Goal: Task Accomplishment & Management: Complete application form

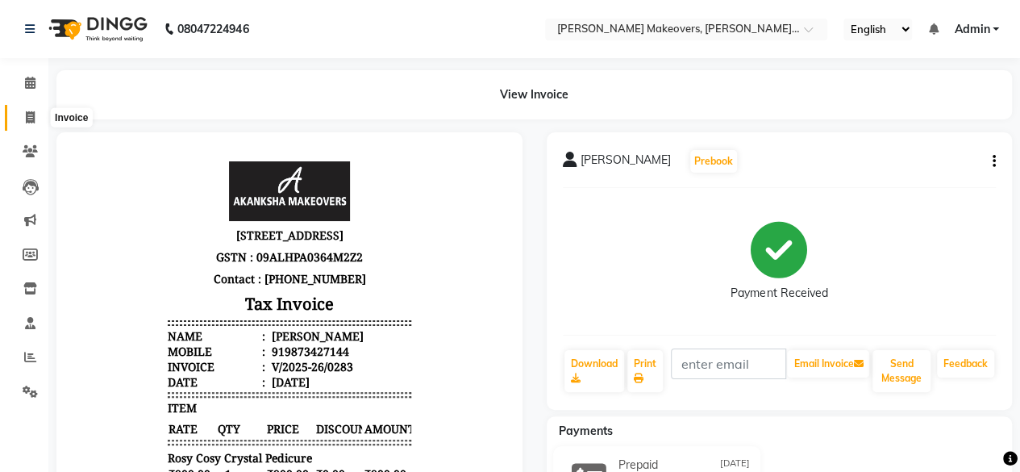
click at [27, 115] on icon at bounding box center [30, 117] width 9 height 12
select select "service"
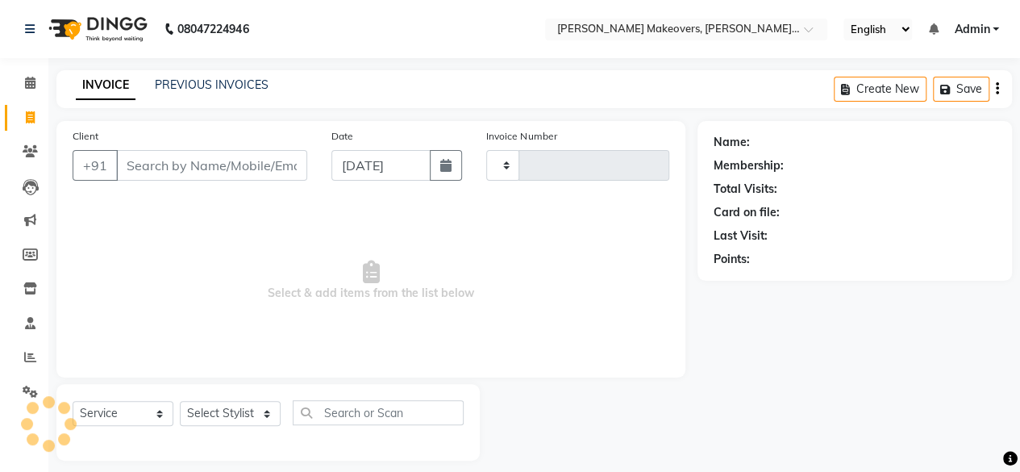
scroll to position [12, 0]
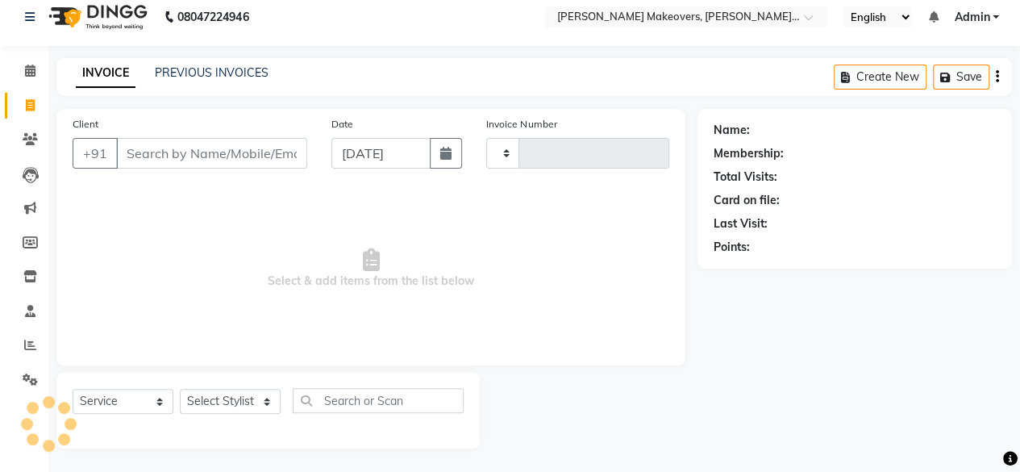
type input "0284"
select select "3533"
select select "P"
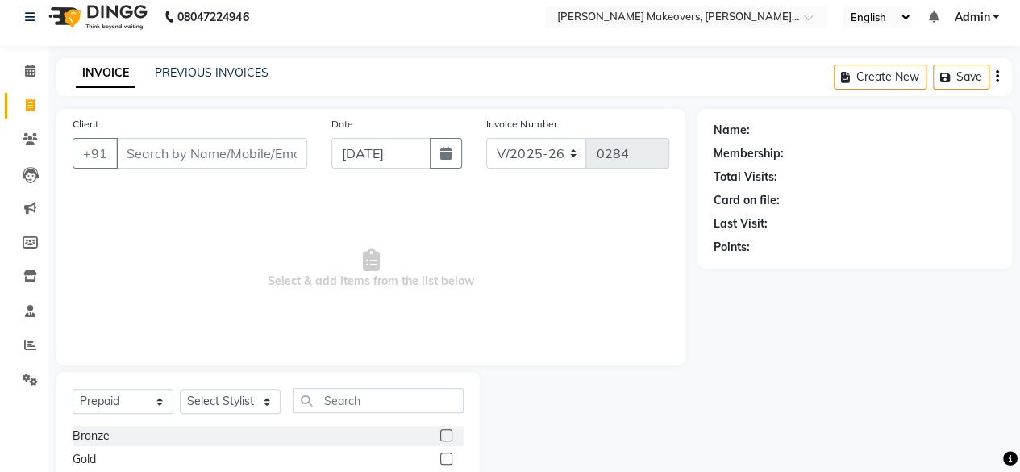
click at [142, 148] on input "Client" at bounding box center [211, 153] width 191 height 31
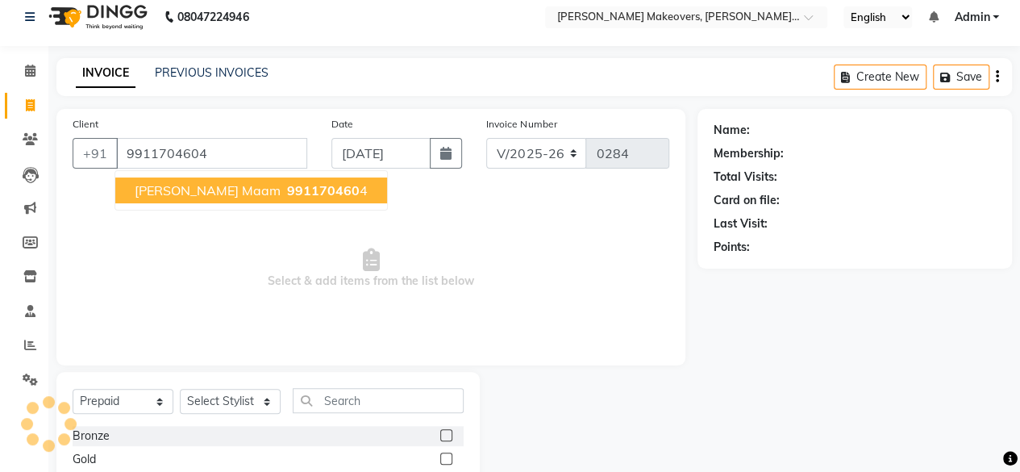
type input "9911704604"
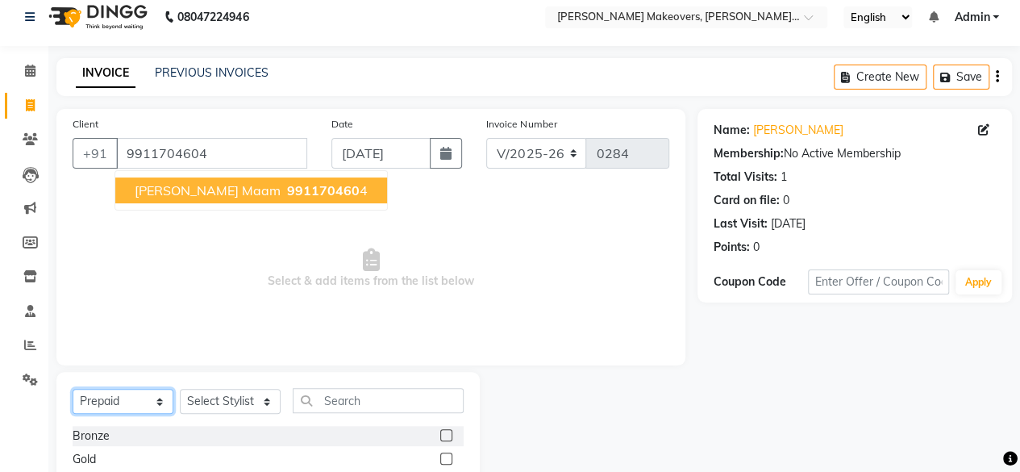
click at [123, 394] on select "Select Service Product Membership Package Voucher Prepaid Gift Card" at bounding box center [123, 401] width 101 height 25
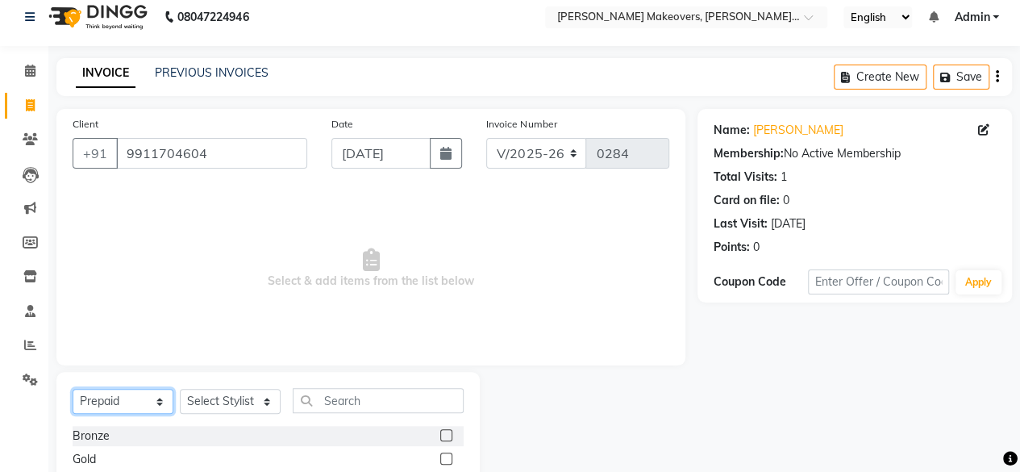
select select "service"
click at [73, 389] on select "Select Service Product Membership Package Voucher Prepaid Gift Card" at bounding box center [123, 401] width 101 height 25
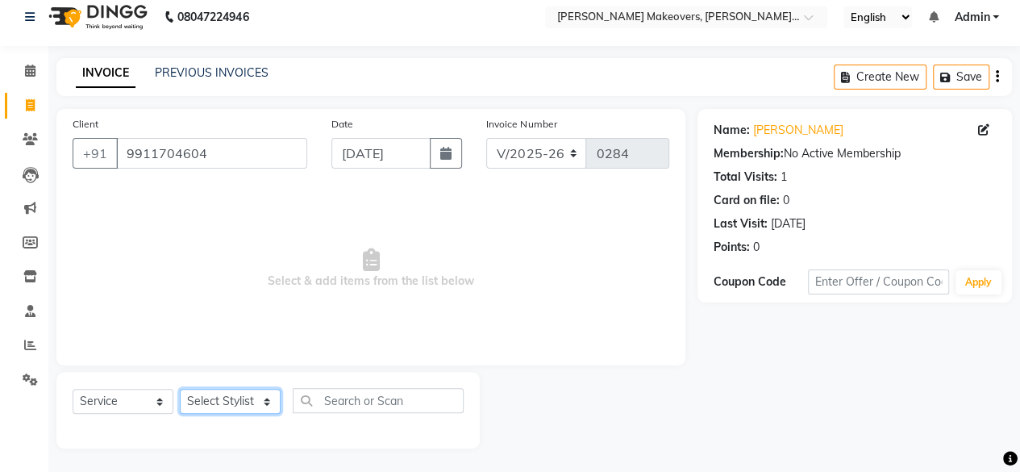
click at [226, 396] on select "Select Stylist [PERSON_NAME] makeovers Anuj CHINTU gaurav [PERSON_NAME] [PERSON…" at bounding box center [230, 401] width 101 height 25
select select "53596"
click at [180, 389] on select "Select Stylist [PERSON_NAME] makeovers Anuj CHINTU gaurav [PERSON_NAME] [PERSON…" at bounding box center [230, 401] width 101 height 25
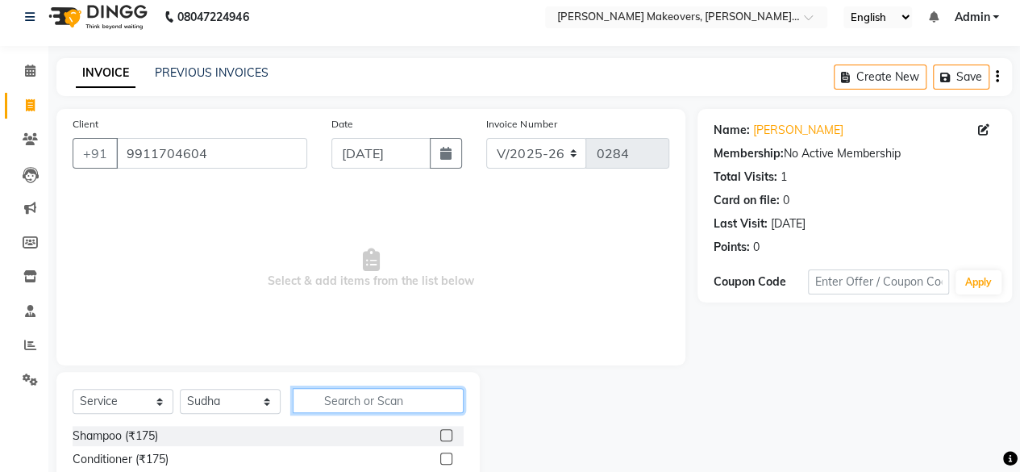
click at [345, 402] on input "text" at bounding box center [378, 400] width 171 height 25
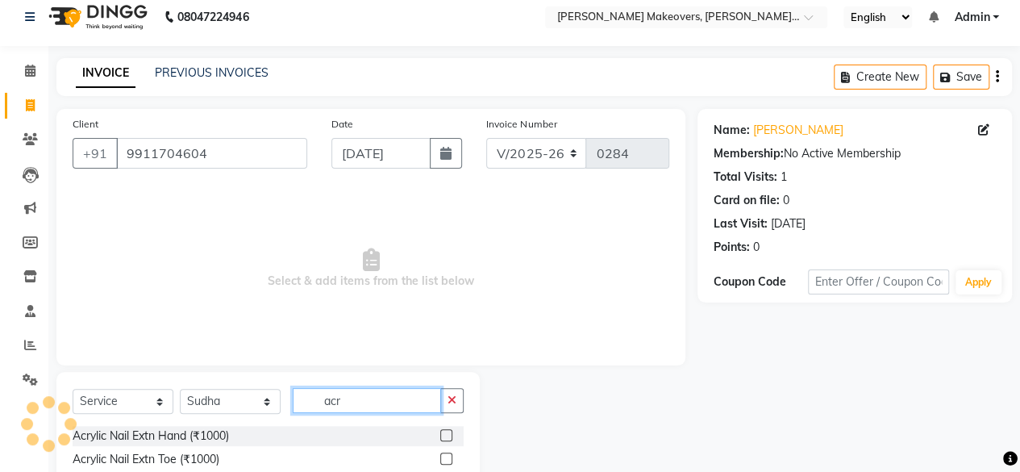
type input "acr"
click at [451, 437] on label at bounding box center [446, 435] width 12 height 12
click at [451, 437] on input "checkbox" at bounding box center [445, 435] width 10 height 10
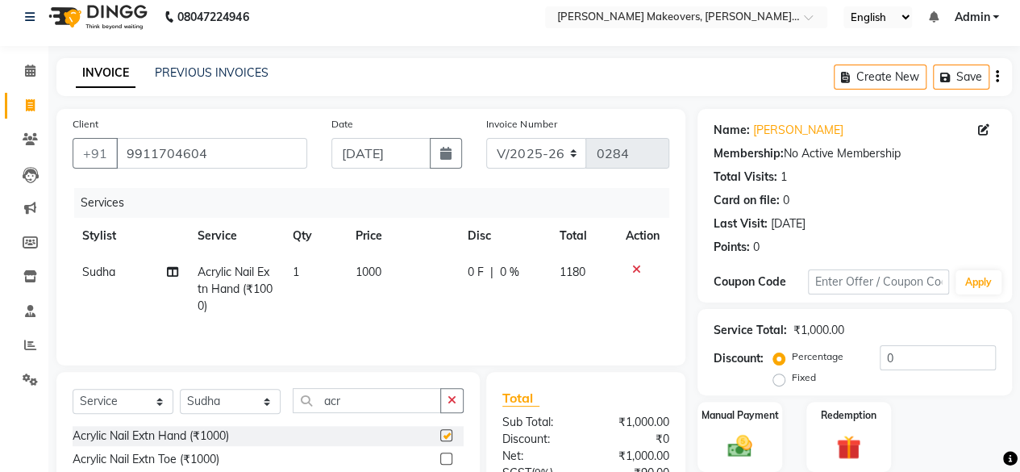
checkbox input "false"
click at [386, 269] on td "1000" at bounding box center [402, 289] width 112 height 70
select select "53596"
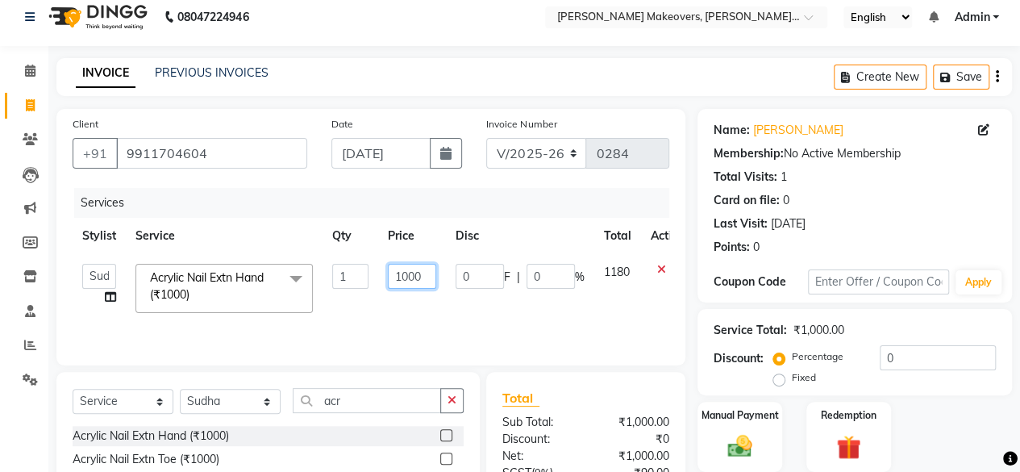
click at [424, 274] on input "1000" at bounding box center [412, 276] width 48 height 25
type input "1200"
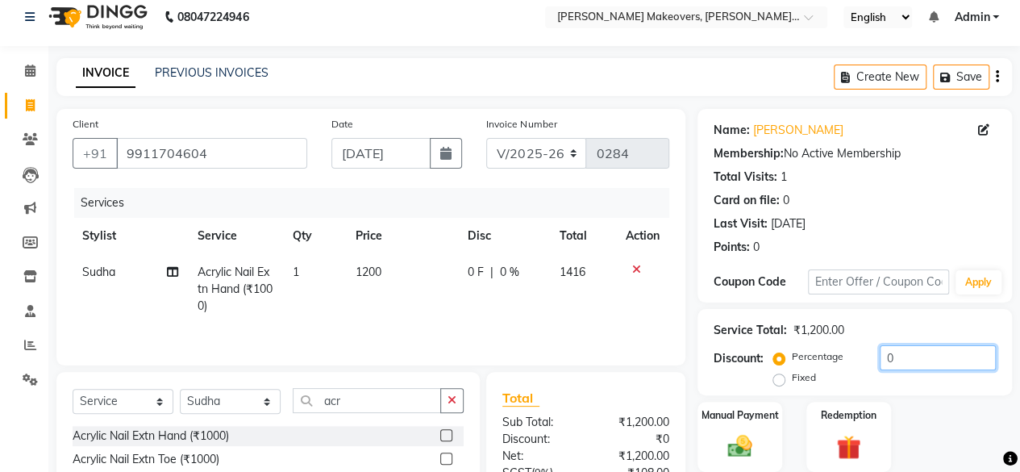
click at [909, 360] on input "0" at bounding box center [938, 357] width 116 height 25
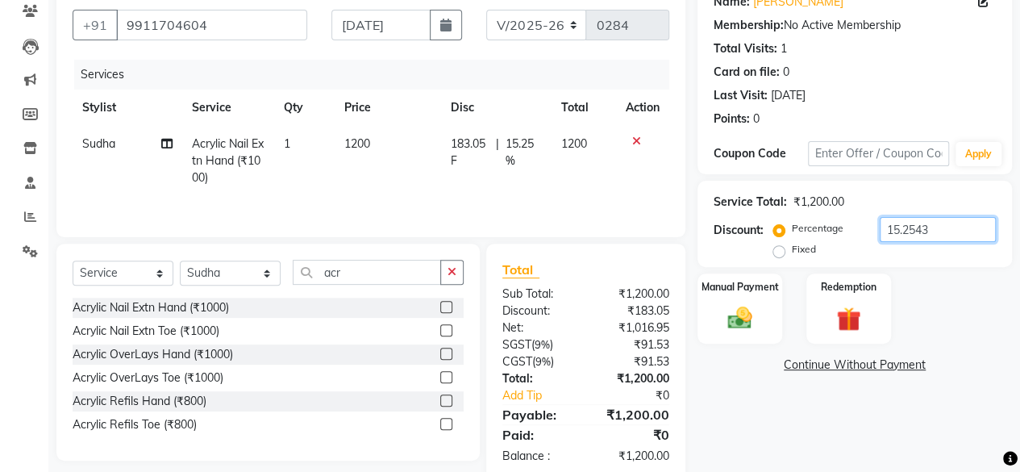
scroll to position [173, 0]
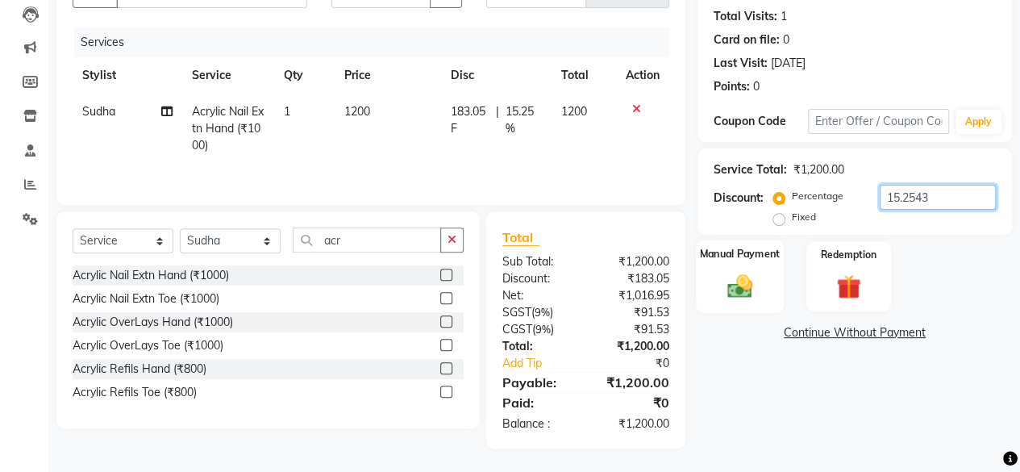
type input "15.2543"
click at [721, 265] on div "Manual Payment" at bounding box center [740, 275] width 88 height 73
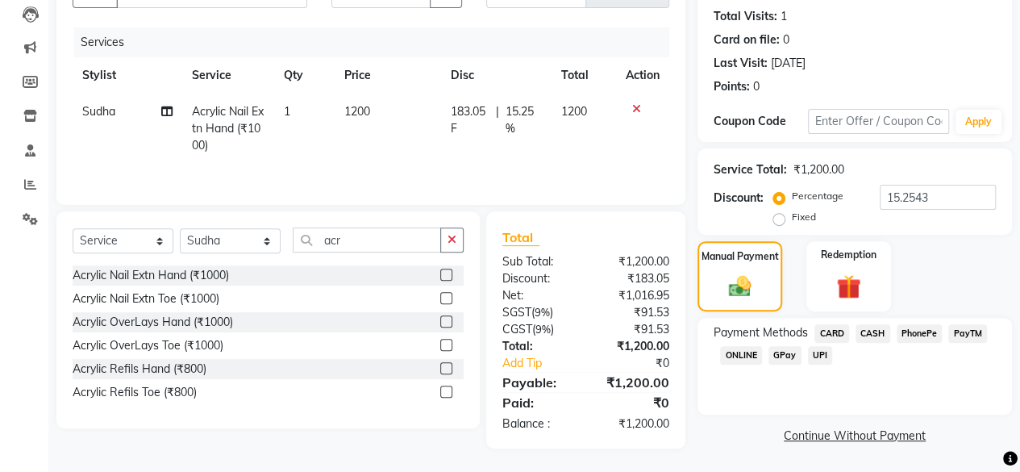
click at [870, 332] on span "CASH" at bounding box center [872, 333] width 35 height 19
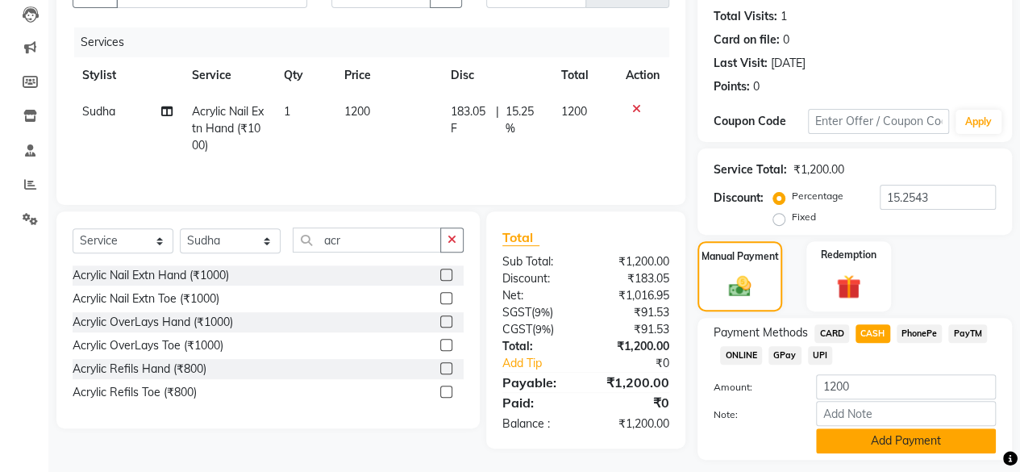
click at [945, 439] on button "Add Payment" at bounding box center [906, 440] width 180 height 25
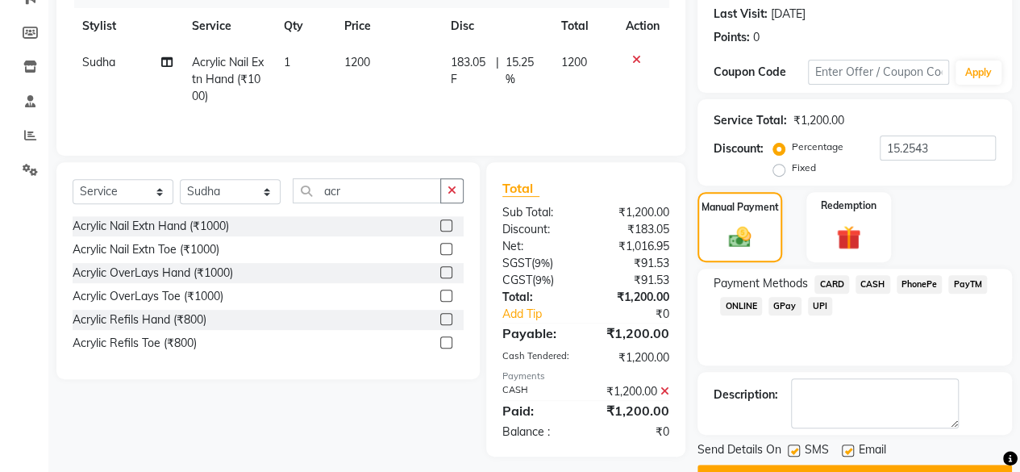
scroll to position [261, 0]
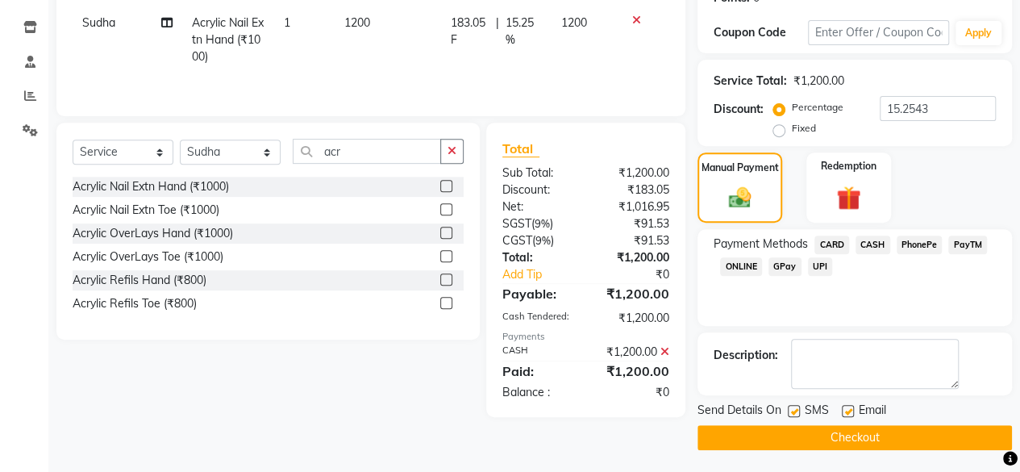
click at [859, 433] on button "Checkout" at bounding box center [854, 437] width 314 height 25
